Goal: Ask a question

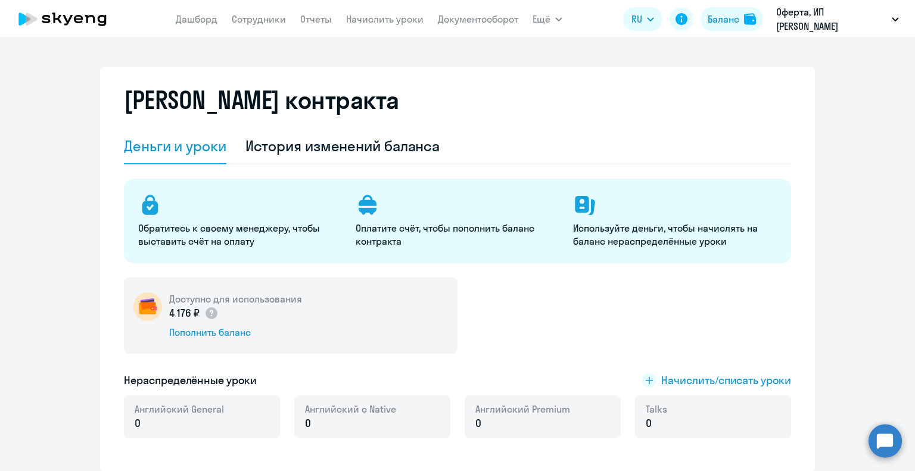
select select "english_adult_not_native_speaker"
click at [494, 19] on link "Документооборот" at bounding box center [478, 19] width 80 height 12
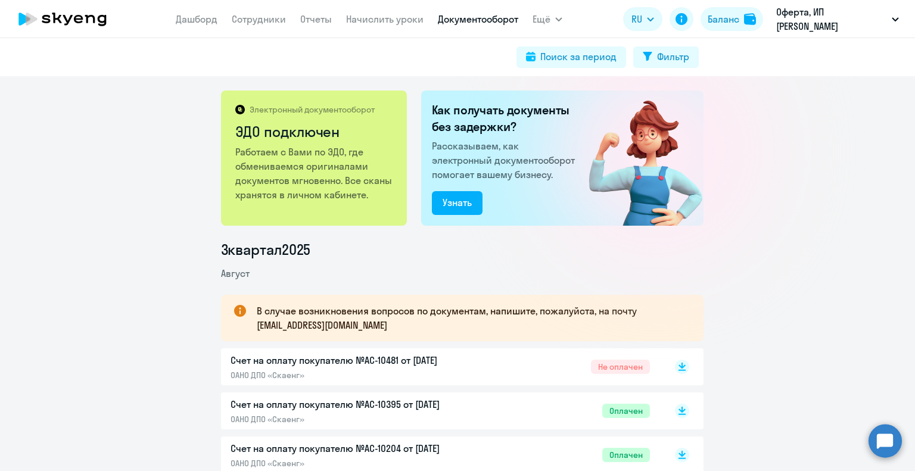
click at [887, 440] on circle at bounding box center [885, 440] width 33 height 33
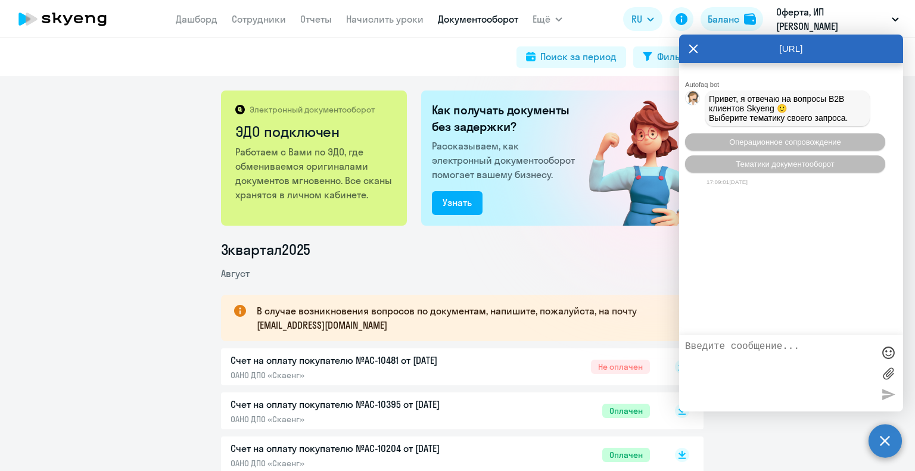
click at [889, 374] on label at bounding box center [889, 374] width 18 height 18
click at [0, 0] on input "file" at bounding box center [0, 0] width 0 height 0
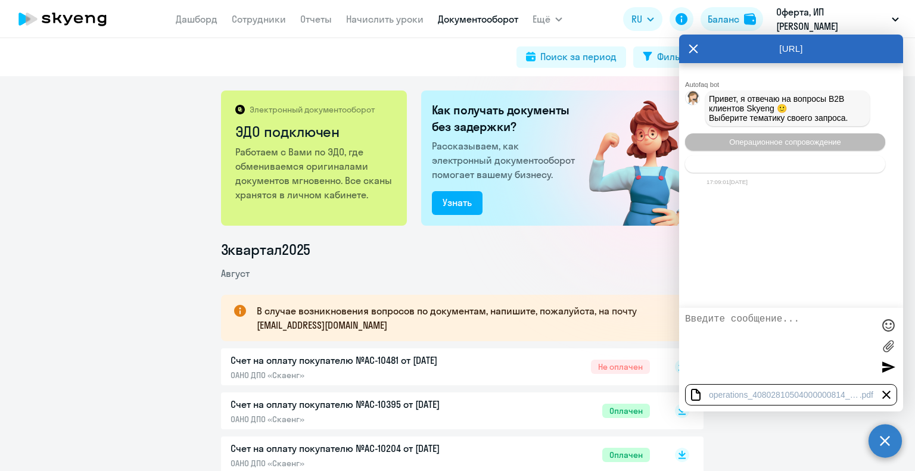
click at [811, 169] on span "Тематики документооборот" at bounding box center [785, 164] width 99 height 9
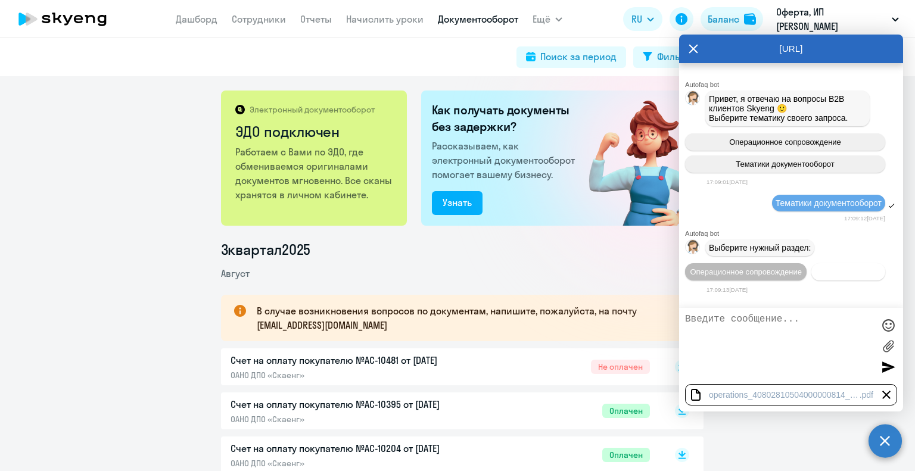
click at [832, 277] on span "Документооборот" at bounding box center [849, 272] width 64 height 9
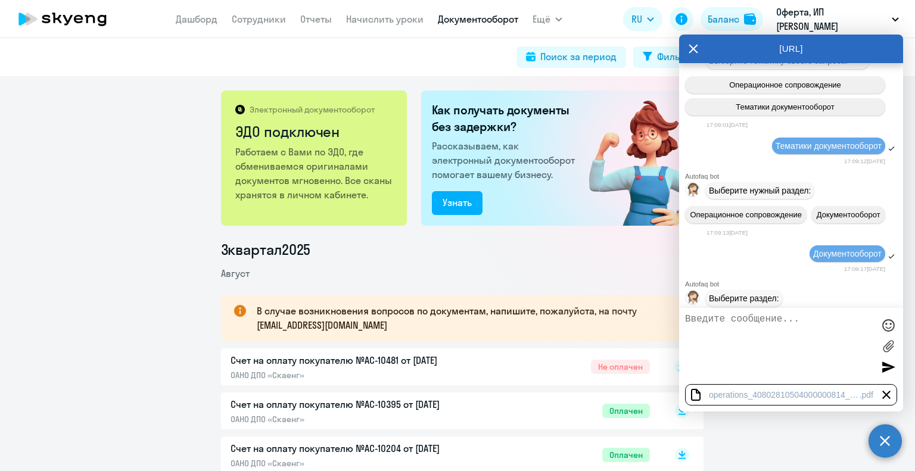
scroll to position [217, 0]
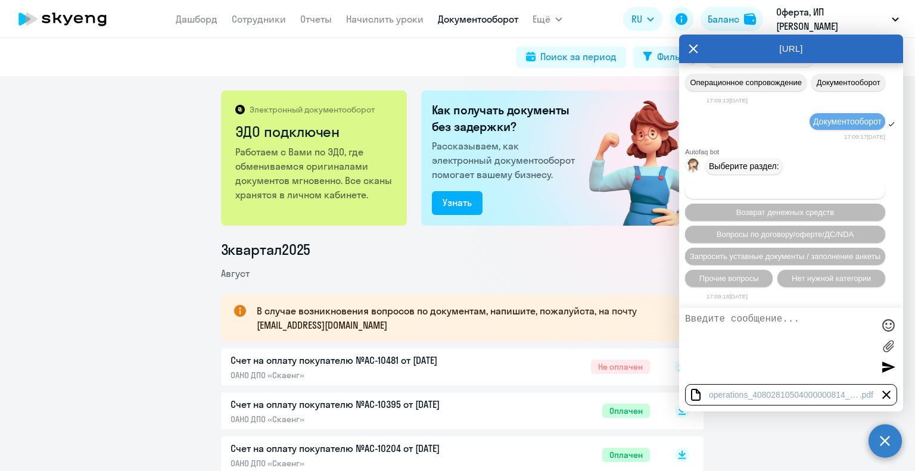
click at [752, 192] on span "Вопросы по оформлению бух.документов" at bounding box center [785, 190] width 151 height 9
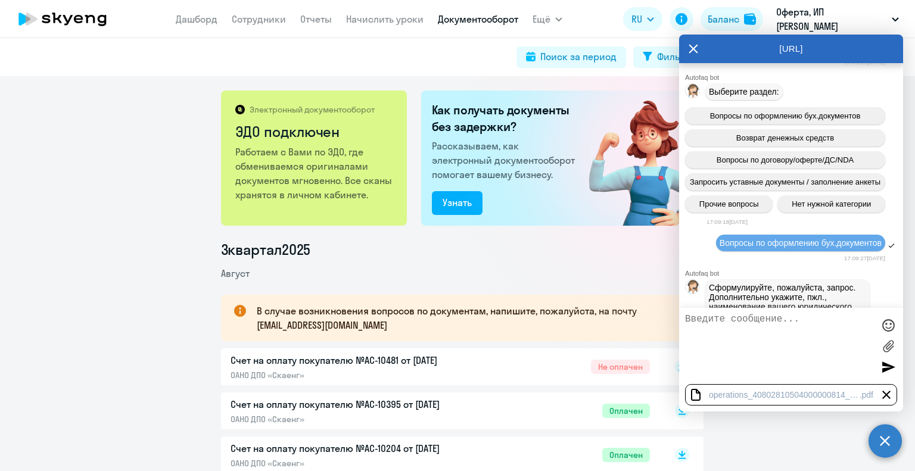
scroll to position [370, 0]
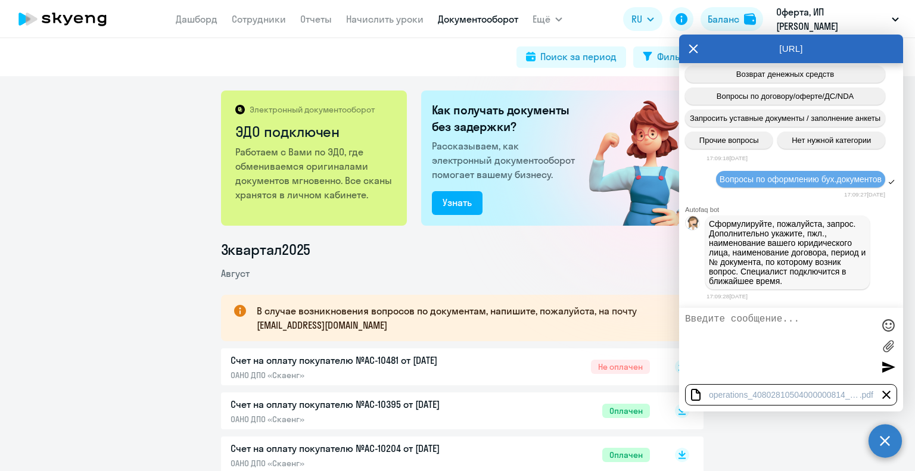
click at [719, 316] on textarea at bounding box center [779, 346] width 188 height 64
click at [780, 364] on textarea "Добрый день! 29.08.2025 отправили деньги" at bounding box center [779, 346] width 188 height 64
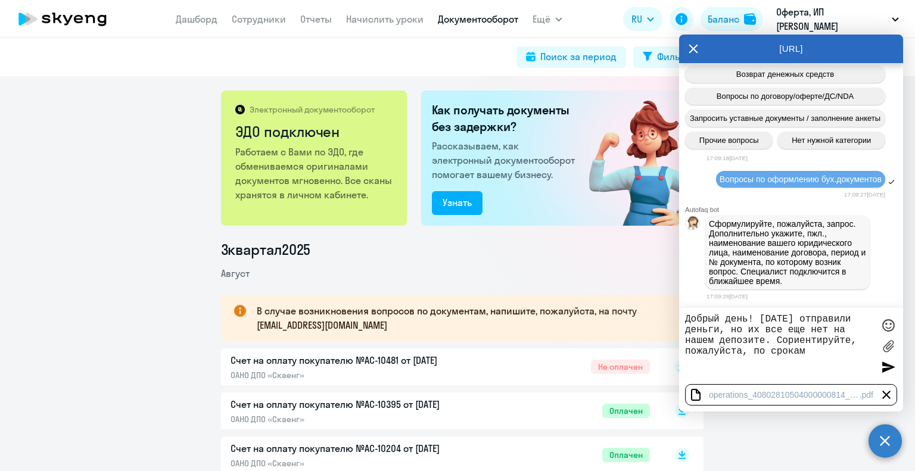
type textarea "Добрый день! 29.08.2025 отправили деньги, но их все еще нет на нашем депозите. …"
click at [889, 365] on div at bounding box center [889, 367] width 18 height 18
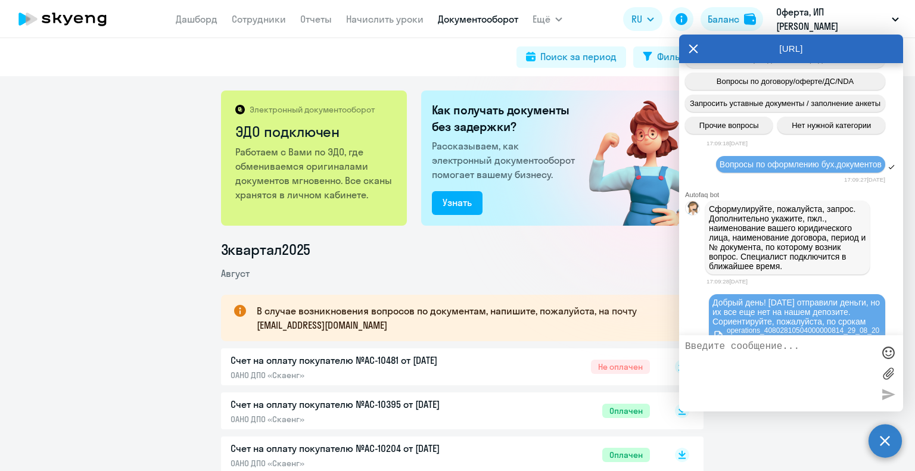
scroll to position [427, 0]
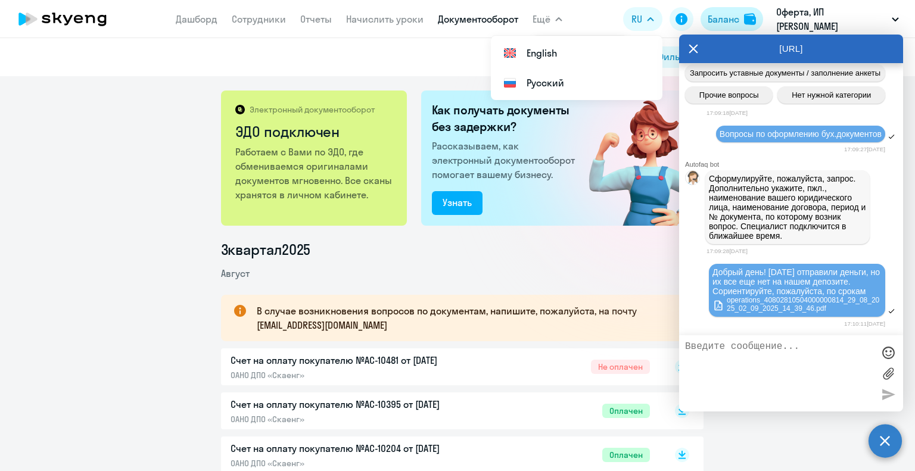
click at [713, 20] on div "Баланс" at bounding box center [724, 19] width 32 height 14
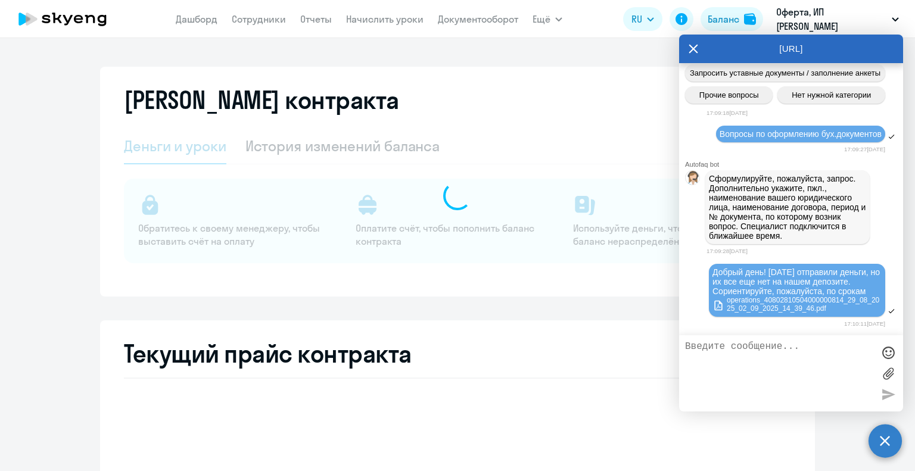
select select "english_adult_not_native_speaker"
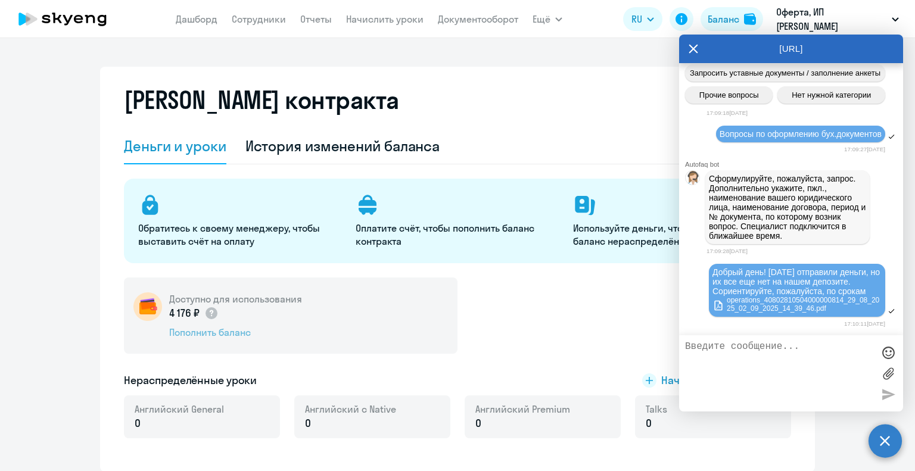
click at [205, 333] on div "Пополнить баланс" at bounding box center [235, 332] width 133 height 13
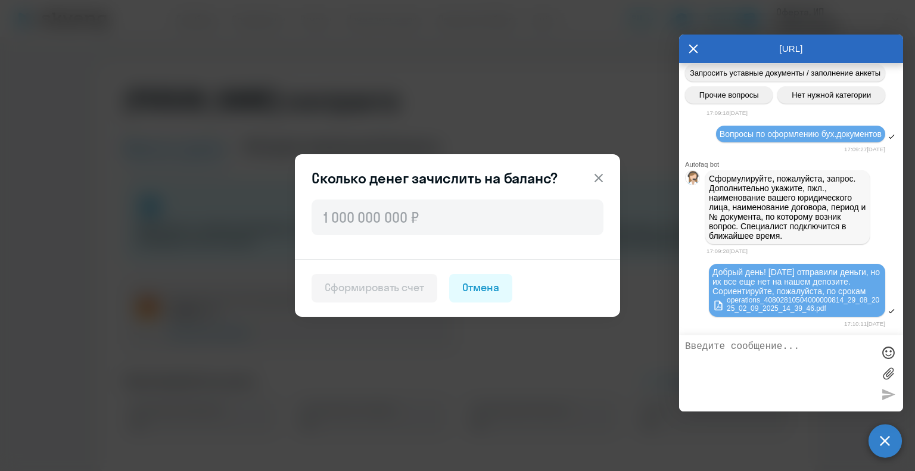
click at [594, 177] on icon at bounding box center [599, 178] width 14 height 14
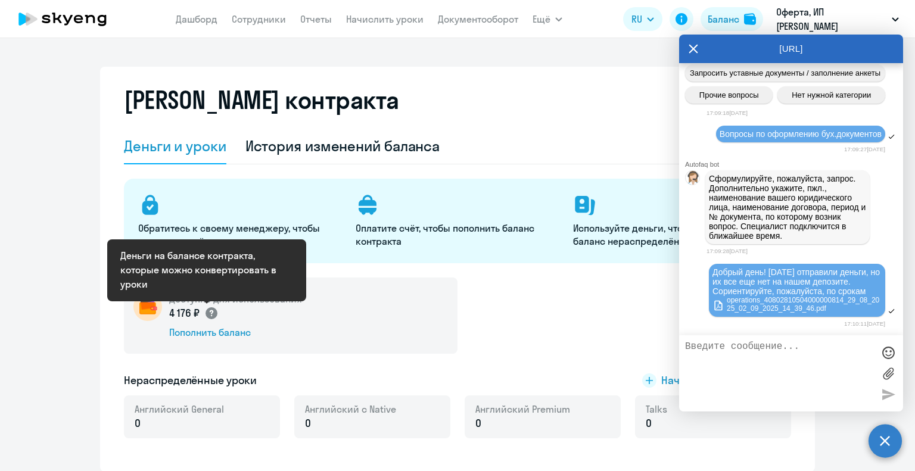
click at [207, 309] on circle at bounding box center [212, 314] width 12 height 12
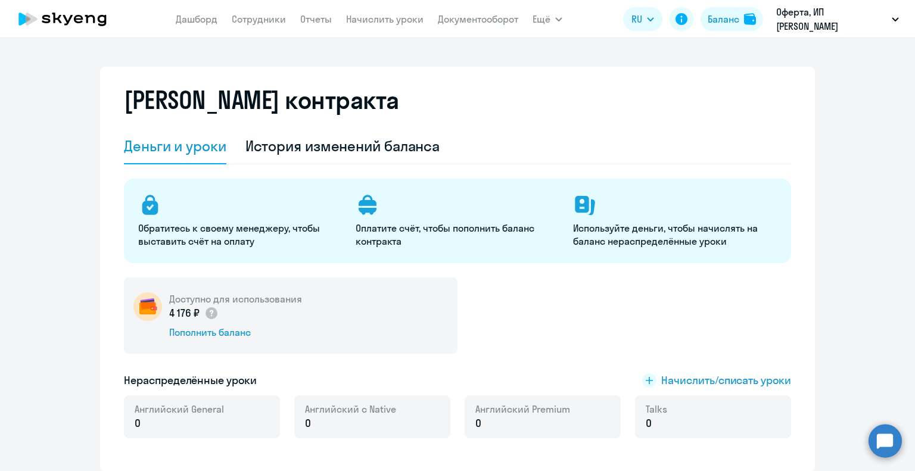
select select "english_adult_not_native_speaker"
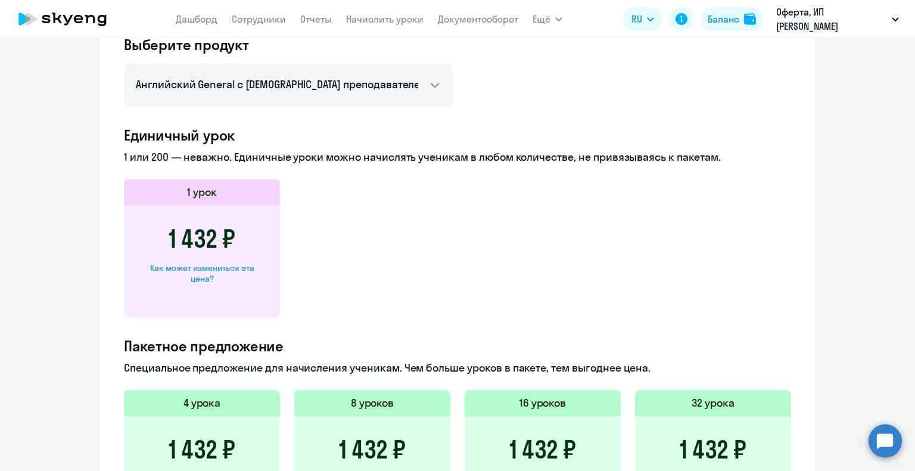
scroll to position [536, 0]
